Goal: Transaction & Acquisition: Book appointment/travel/reservation

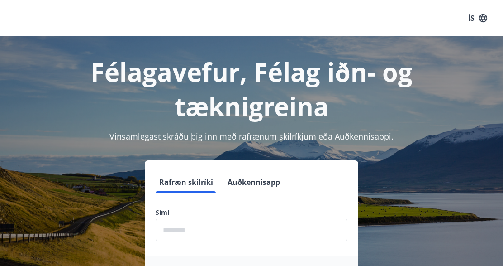
click at [178, 219] on input "phone" at bounding box center [252, 230] width 192 height 22
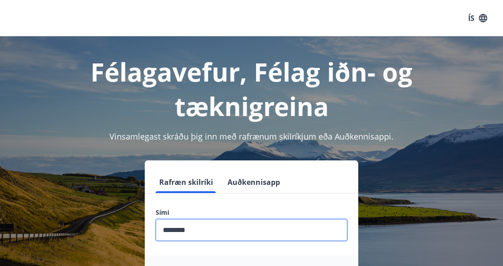
type input "********"
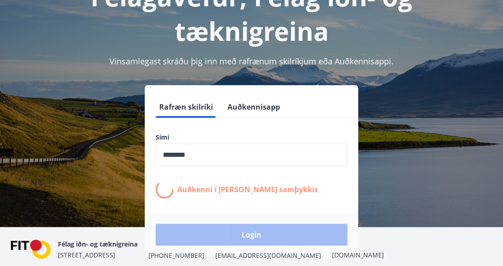
scroll to position [94, 0]
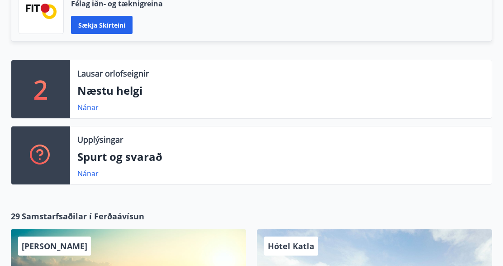
scroll to position [282, 0]
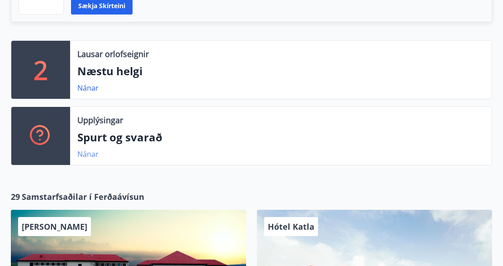
click at [90, 152] on link "Nánar" at bounding box center [87, 154] width 21 height 10
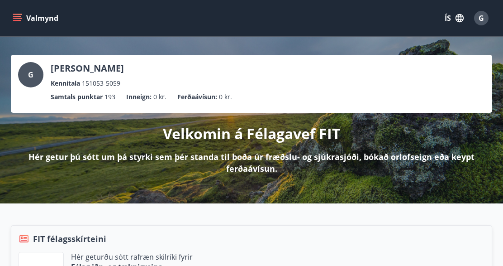
click at [17, 15] on icon "menu" at bounding box center [17, 18] width 9 height 9
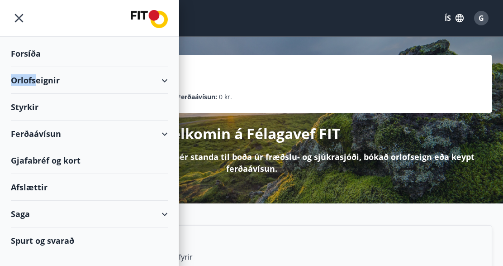
click at [34, 77] on div "Orlofseignir" at bounding box center [89, 80] width 157 height 27
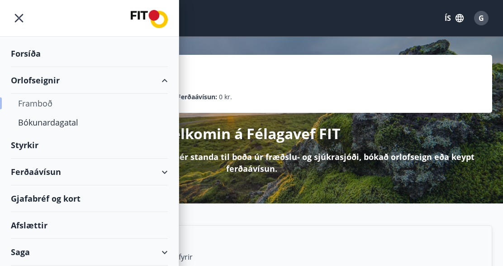
click at [38, 101] on div "Framboð" at bounding box center [89, 103] width 143 height 19
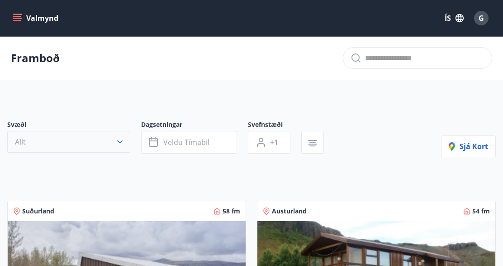
click at [124, 138] on icon "button" at bounding box center [119, 141] width 9 height 9
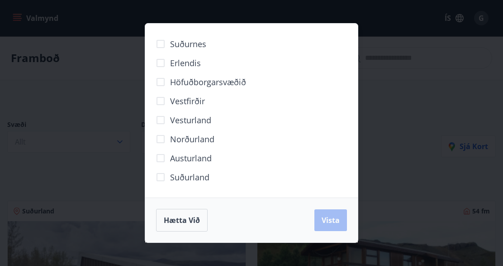
click at [203, 84] on span "Höfuðborgarsvæðið" at bounding box center [208, 82] width 76 height 12
click at [327, 218] on span "Vista" at bounding box center [331, 220] width 18 height 10
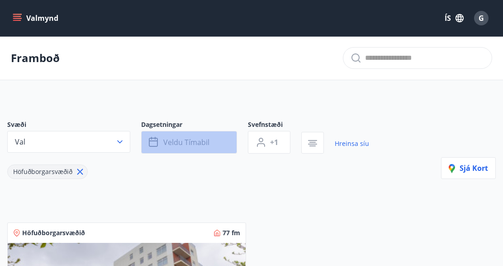
click at [193, 139] on span "Veldu tímabil" at bounding box center [186, 142] width 46 height 10
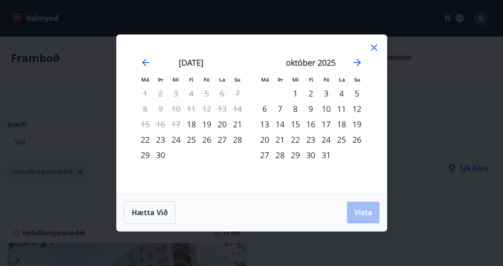
click at [344, 106] on div "11" at bounding box center [341, 108] width 15 height 15
click at [367, 211] on span "Vista" at bounding box center [363, 212] width 18 height 10
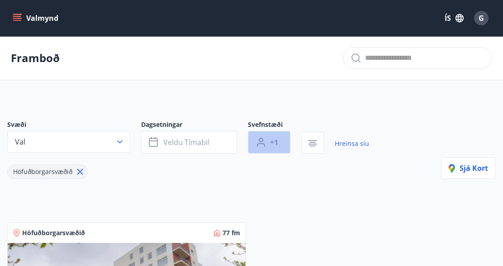
click at [280, 141] on button "+1" at bounding box center [269, 142] width 43 height 23
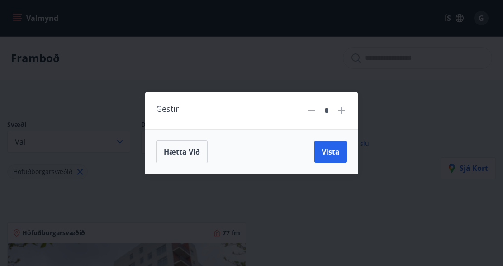
click at [344, 110] on icon at bounding box center [341, 110] width 11 height 11
type input "*"
click at [328, 151] on span "Vista" at bounding box center [331, 152] width 18 height 10
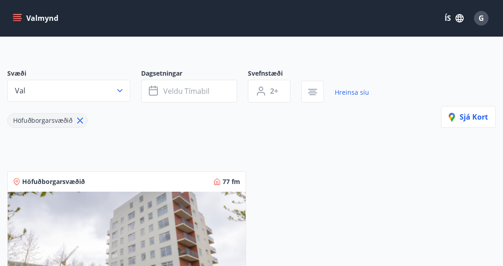
scroll to position [47, 0]
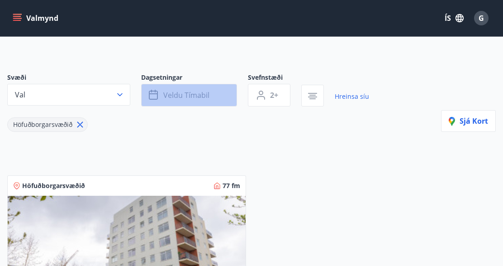
click at [181, 91] on span "Veldu tímabil" at bounding box center [186, 95] width 46 height 10
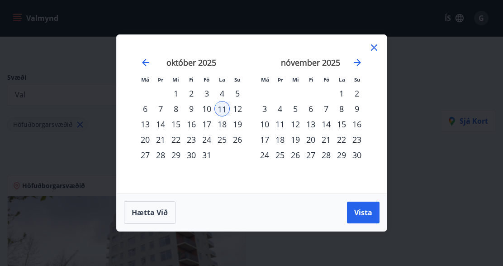
click at [224, 107] on div "11" at bounding box center [222, 108] width 15 height 15
click at [358, 208] on span "Vista" at bounding box center [363, 212] width 18 height 10
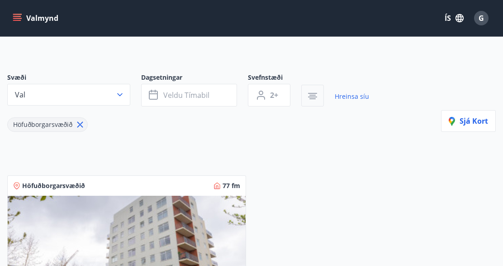
click at [313, 93] on icon "button" at bounding box center [312, 93] width 9 height 1
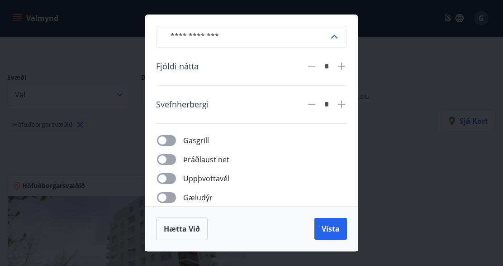
click at [343, 65] on icon at bounding box center [341, 66] width 11 height 11
type input "*"
click at [331, 229] on span "Vista" at bounding box center [331, 229] width 18 height 10
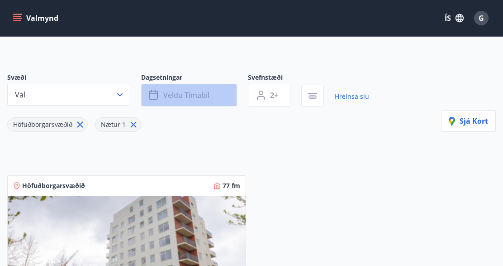
click at [179, 90] on span "Veldu tímabil" at bounding box center [186, 95] width 46 height 10
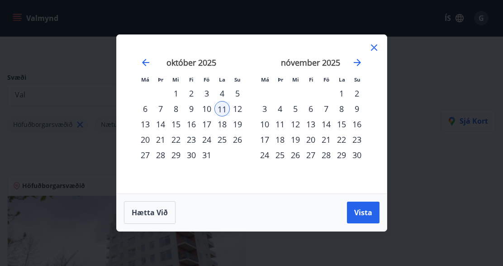
click at [224, 109] on div "11" at bounding box center [222, 108] width 15 height 15
click at [237, 108] on div "12" at bounding box center [237, 108] width 15 height 15
click at [224, 109] on div "11" at bounding box center [222, 108] width 15 height 15
click at [153, 212] on span "Hætta við" at bounding box center [150, 212] width 36 height 10
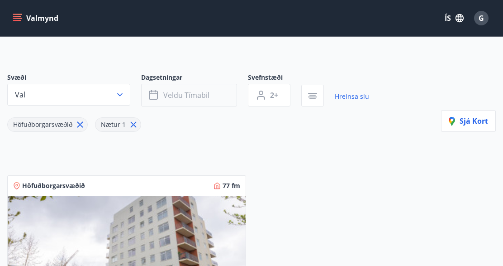
click at [191, 92] on span "Veldu tímabil" at bounding box center [186, 95] width 46 height 10
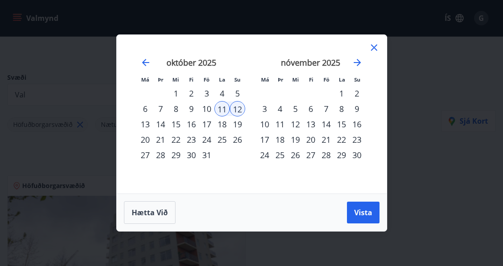
click at [221, 107] on div "11" at bounding box center [222, 108] width 15 height 15
click at [357, 211] on span "Vista" at bounding box center [363, 212] width 18 height 10
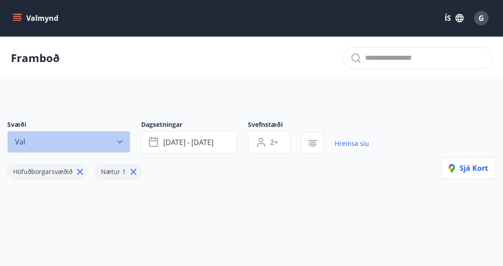
click at [121, 141] on icon "button" at bounding box center [119, 141] width 9 height 9
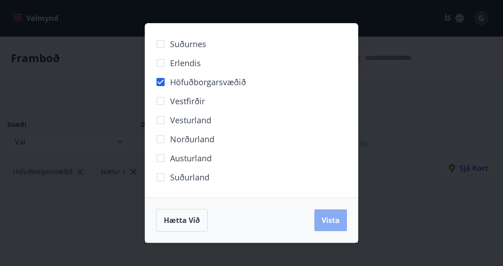
click at [324, 217] on span "Vista" at bounding box center [331, 220] width 18 height 10
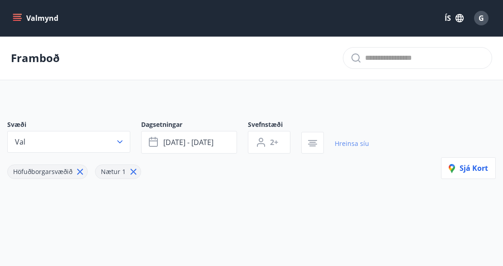
click at [348, 143] on link "Hreinsa síu" at bounding box center [352, 144] width 34 height 20
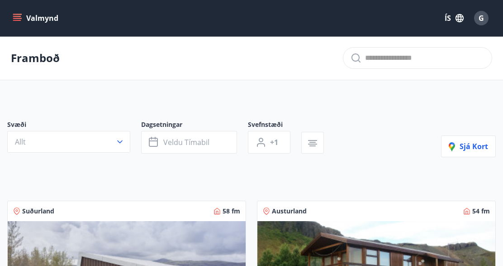
type input "*"
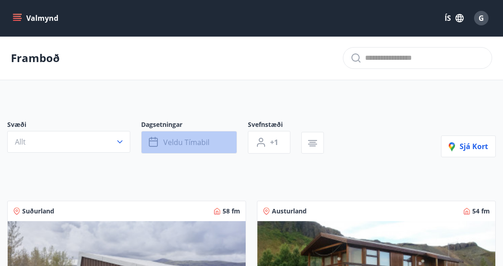
click at [162, 139] on button "Veldu tímabil" at bounding box center [189, 142] width 96 height 23
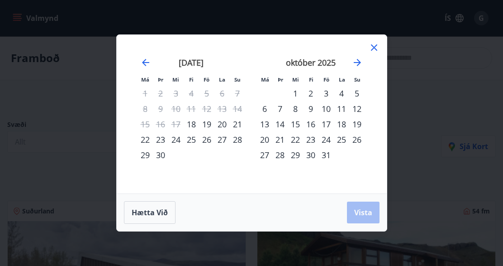
click at [341, 108] on div "11" at bounding box center [341, 108] width 15 height 15
click at [356, 108] on div "12" at bounding box center [356, 108] width 15 height 15
click at [341, 105] on div "11" at bounding box center [341, 108] width 15 height 15
click at [359, 210] on span "Vista" at bounding box center [363, 212] width 18 height 10
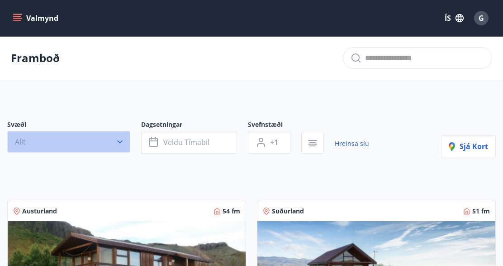
click at [119, 139] on icon "button" at bounding box center [119, 141] width 9 height 9
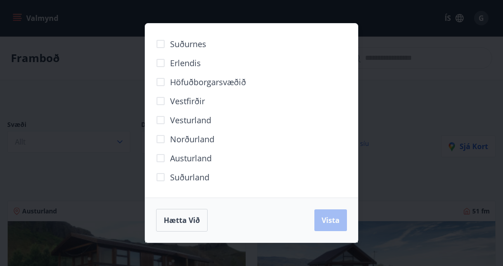
click at [207, 79] on span "Höfuðborgarsvæðið" at bounding box center [208, 82] width 76 height 12
click at [331, 220] on span "Vista" at bounding box center [331, 220] width 18 height 10
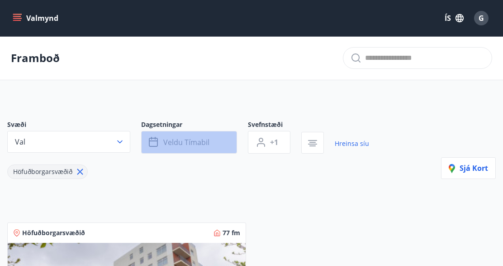
click at [177, 142] on span "Veldu tímabil" at bounding box center [186, 142] width 46 height 10
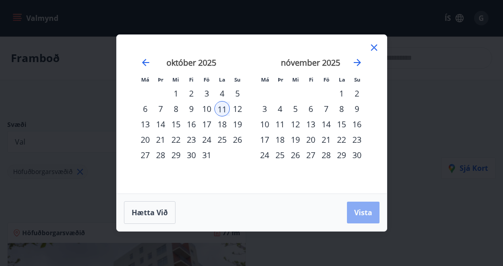
click at [364, 210] on span "Vista" at bounding box center [363, 212] width 18 height 10
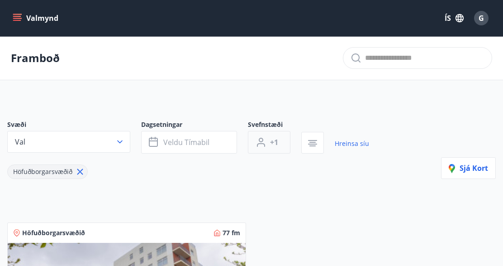
click at [266, 141] on icon "button" at bounding box center [261, 142] width 11 height 11
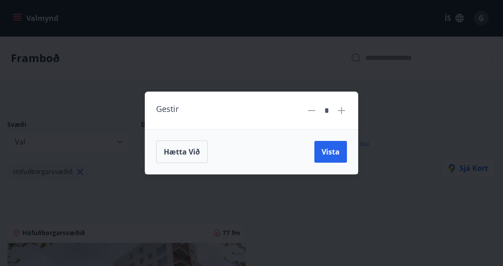
click at [343, 110] on icon at bounding box center [341, 110] width 11 height 11
type input "*"
click at [325, 152] on span "Vista" at bounding box center [331, 152] width 18 height 10
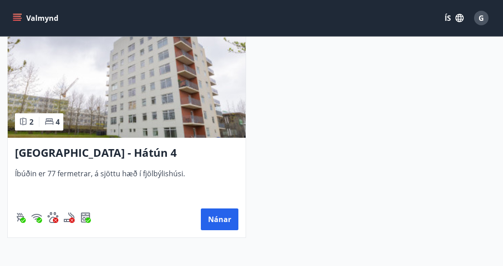
scroll to position [235, 0]
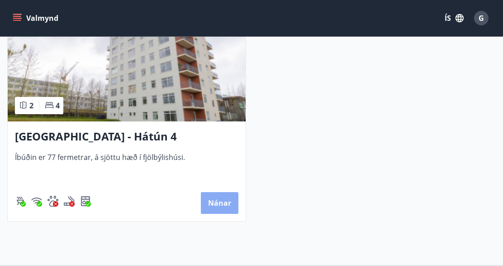
click at [223, 202] on button "Nánar" at bounding box center [220, 203] width 38 height 22
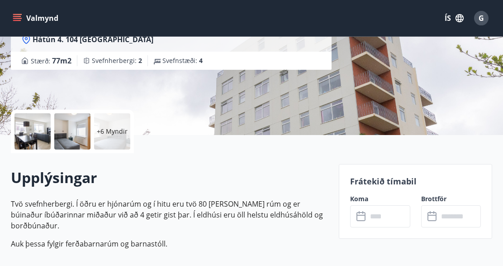
scroll to position [141, 0]
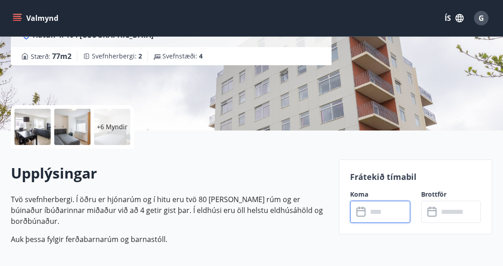
click at [372, 214] on input "text" at bounding box center [388, 211] width 43 height 22
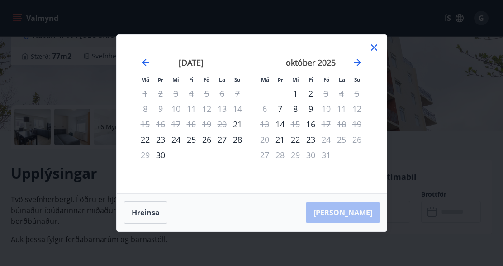
click at [376, 48] on icon at bounding box center [374, 47] width 11 height 11
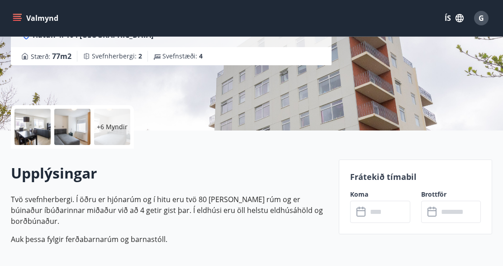
click at [39, 131] on div at bounding box center [32, 127] width 36 height 36
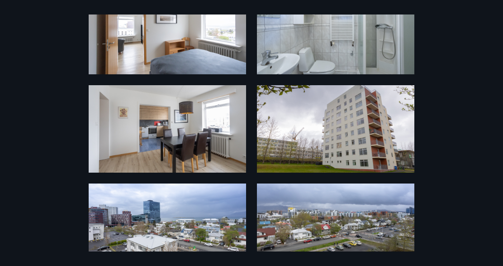
scroll to position [380, 0]
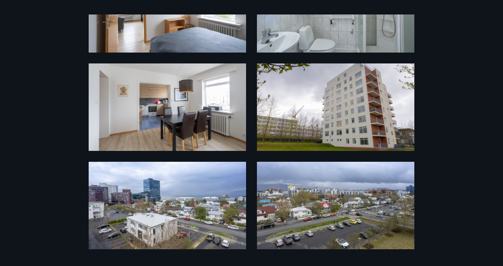
click at [474, 143] on div "12 Myndir" at bounding box center [251, 132] width 503 height 237
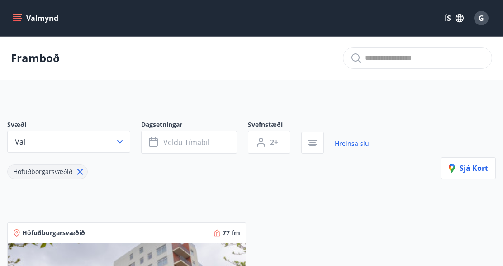
type input "*"
click at [21, 14] on icon "menu" at bounding box center [18, 14] width 10 height 1
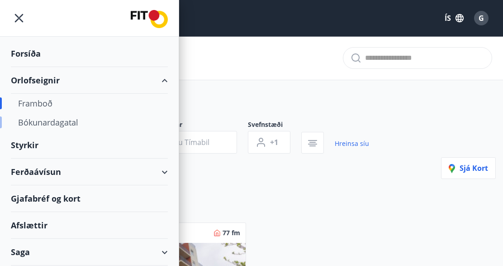
click at [59, 122] on div "Bókunardagatal" at bounding box center [89, 122] width 143 height 19
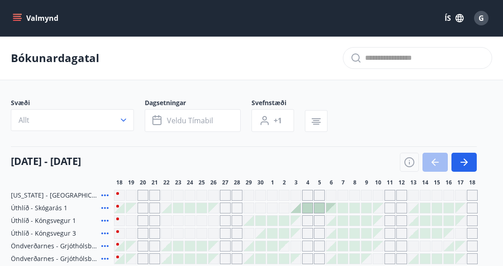
click at [15, 12] on button "Valmynd" at bounding box center [36, 18] width 51 height 16
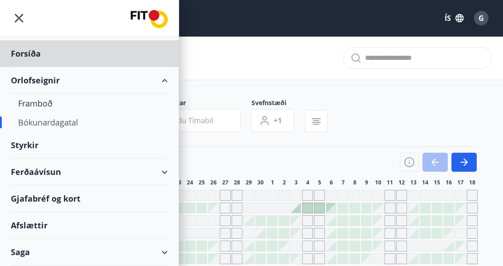
click at [21, 146] on div "Styrkir" at bounding box center [89, 145] width 157 height 27
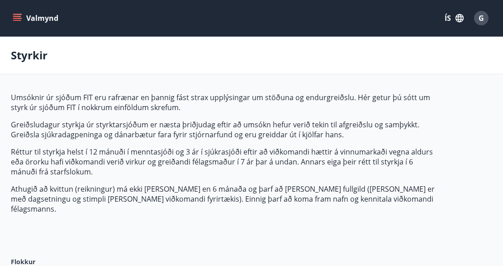
type input "***"
click at [15, 19] on icon "menu" at bounding box center [17, 18] width 9 height 9
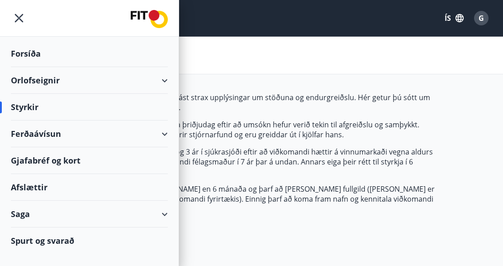
click at [53, 239] on div "Spurt og svarað" at bounding box center [89, 240] width 157 height 26
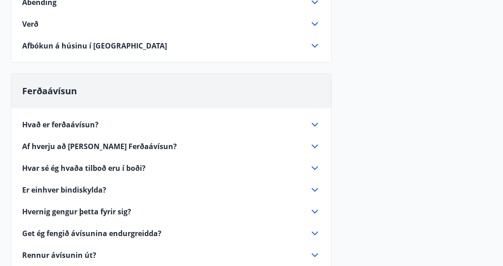
scroll to position [471, 0]
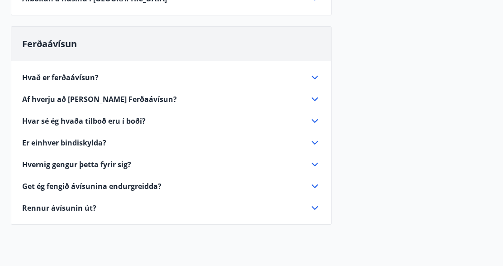
click at [106, 162] on span "Hvernig gengur þetta fyrir sig?" at bounding box center [76, 164] width 109 height 10
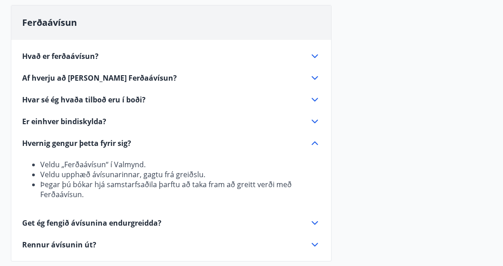
scroll to position [518, 0]
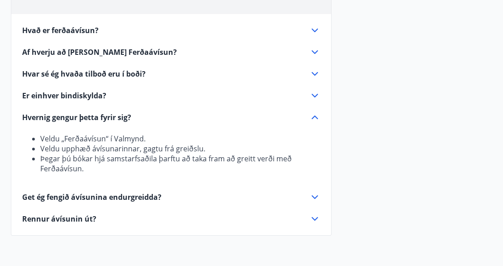
click at [140, 194] on span "Get ég fengið ávísunina endurgreidda?" at bounding box center [91, 197] width 139 height 10
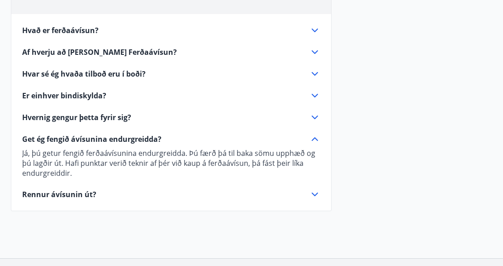
click at [70, 195] on span "Rennur ávísunin út?" at bounding box center [59, 194] width 74 height 10
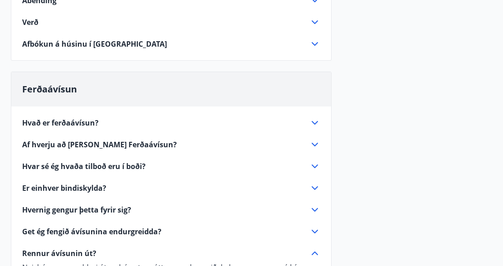
scroll to position [424, 0]
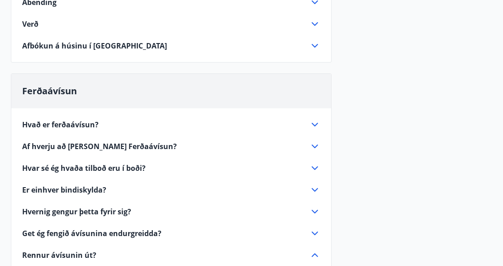
click at [87, 143] on span "Af hverju að [PERSON_NAME] Ferðaávísun?" at bounding box center [99, 146] width 155 height 10
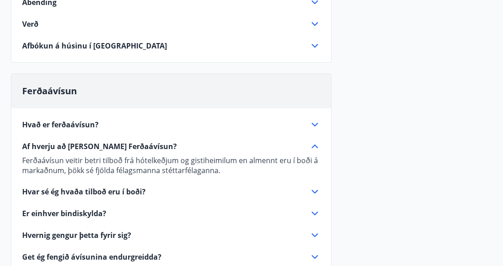
click at [67, 190] on span "Hvar sé ég hvaða tilboð eru í boði?" at bounding box center [84, 191] width 124 height 10
